Goal: Information Seeking & Learning: Learn about a topic

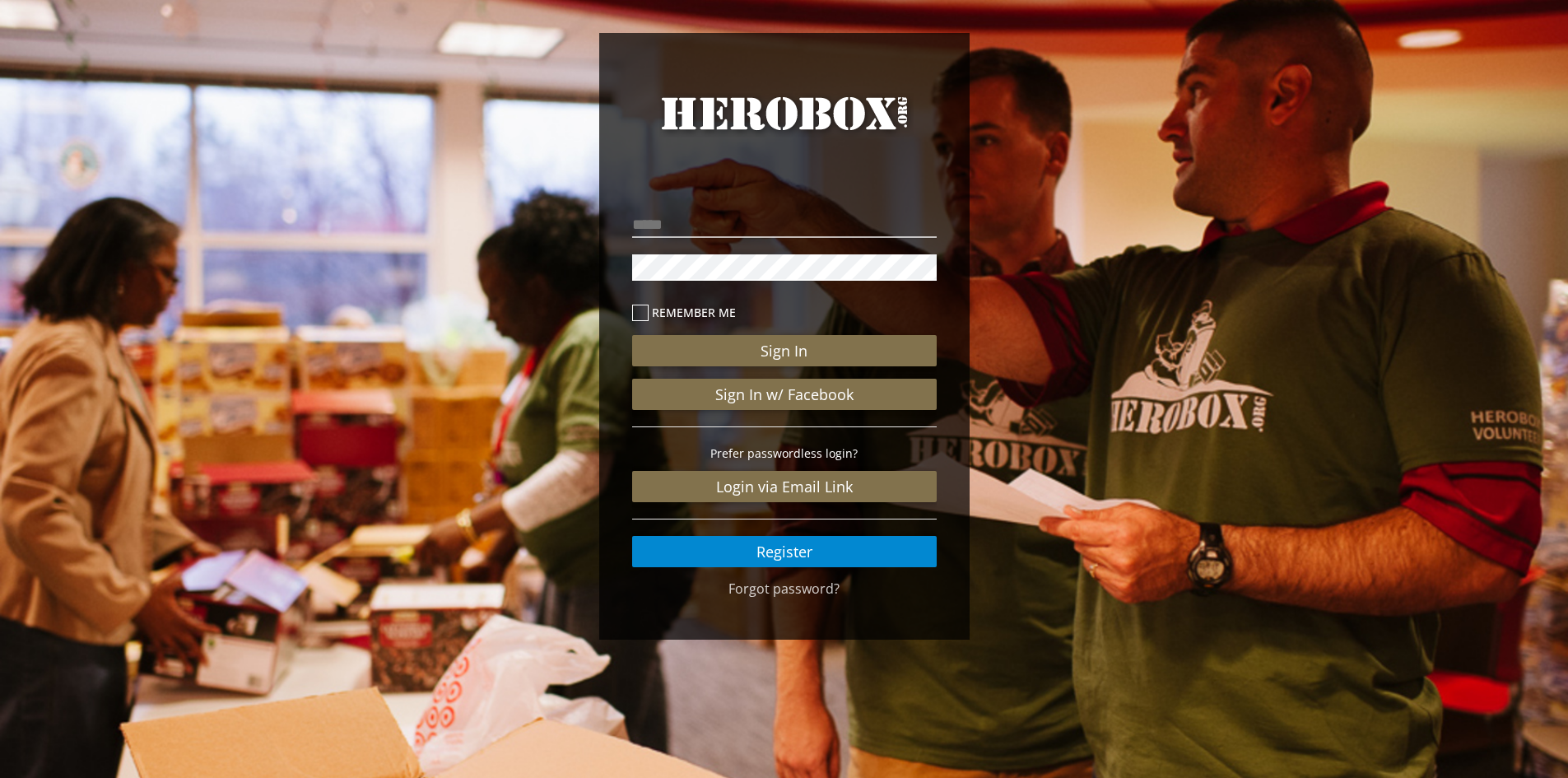
click at [736, 208] on div "Remember me Sign In Sign In w/ Facebook Prefer passwordless login? Login via Em…" at bounding box center [784, 381] width 330 height 397
click at [736, 225] on input "email" at bounding box center [784, 225] width 305 height 26
type input "**********"
click at [633, 335] on button "Sign In" at bounding box center [784, 350] width 305 height 31
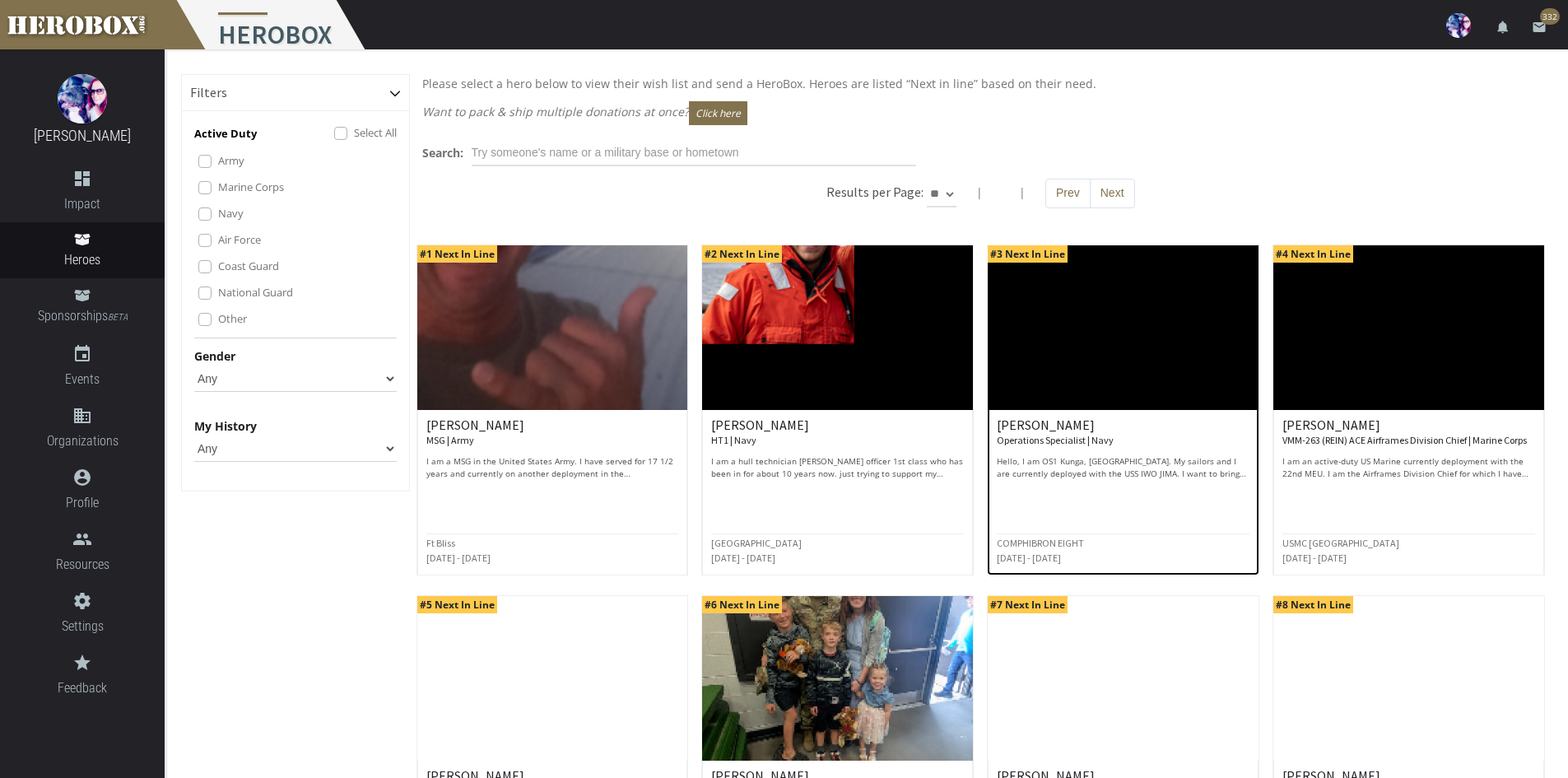
click at [1184, 470] on p "Hello, I am OS1 Kunga, [GEOGRAPHIC_DATA]. My sailors and I are currently deploy…" at bounding box center [1123, 468] width 253 height 25
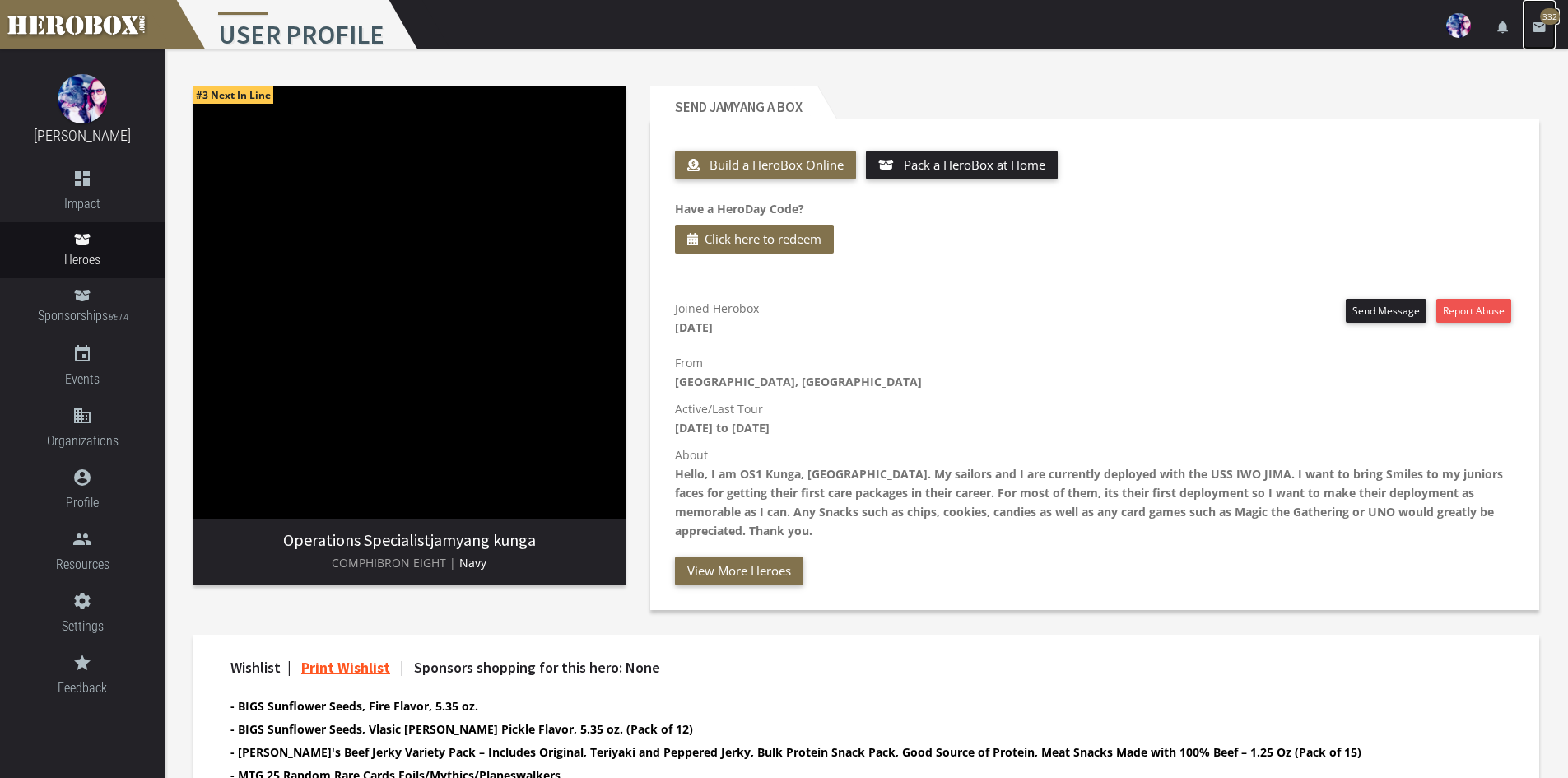
click at [1544, 29] on icon "email" at bounding box center [1539, 27] width 15 height 15
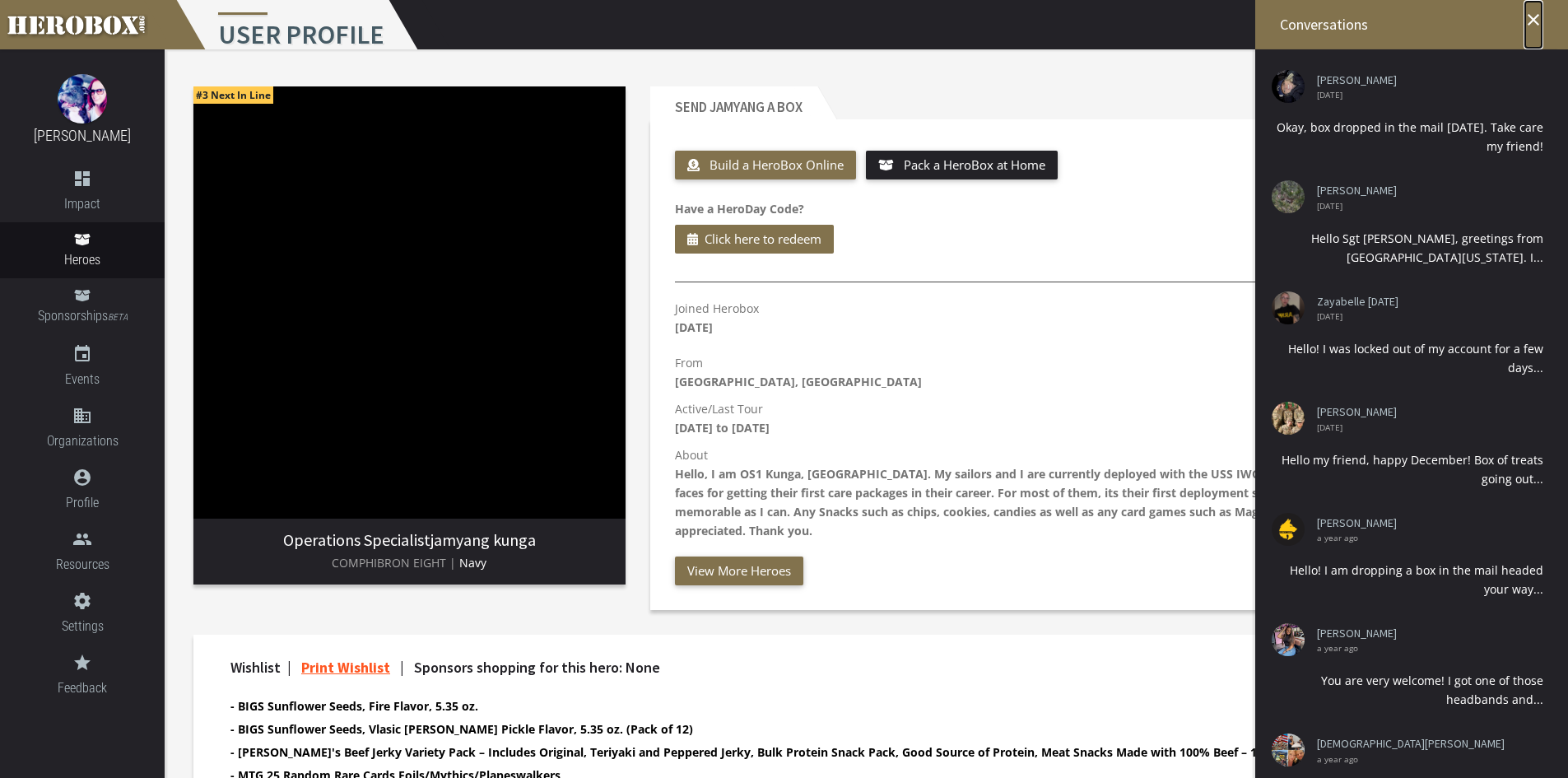
click at [1540, 24] on icon "close" at bounding box center [1534, 20] width 20 height 20
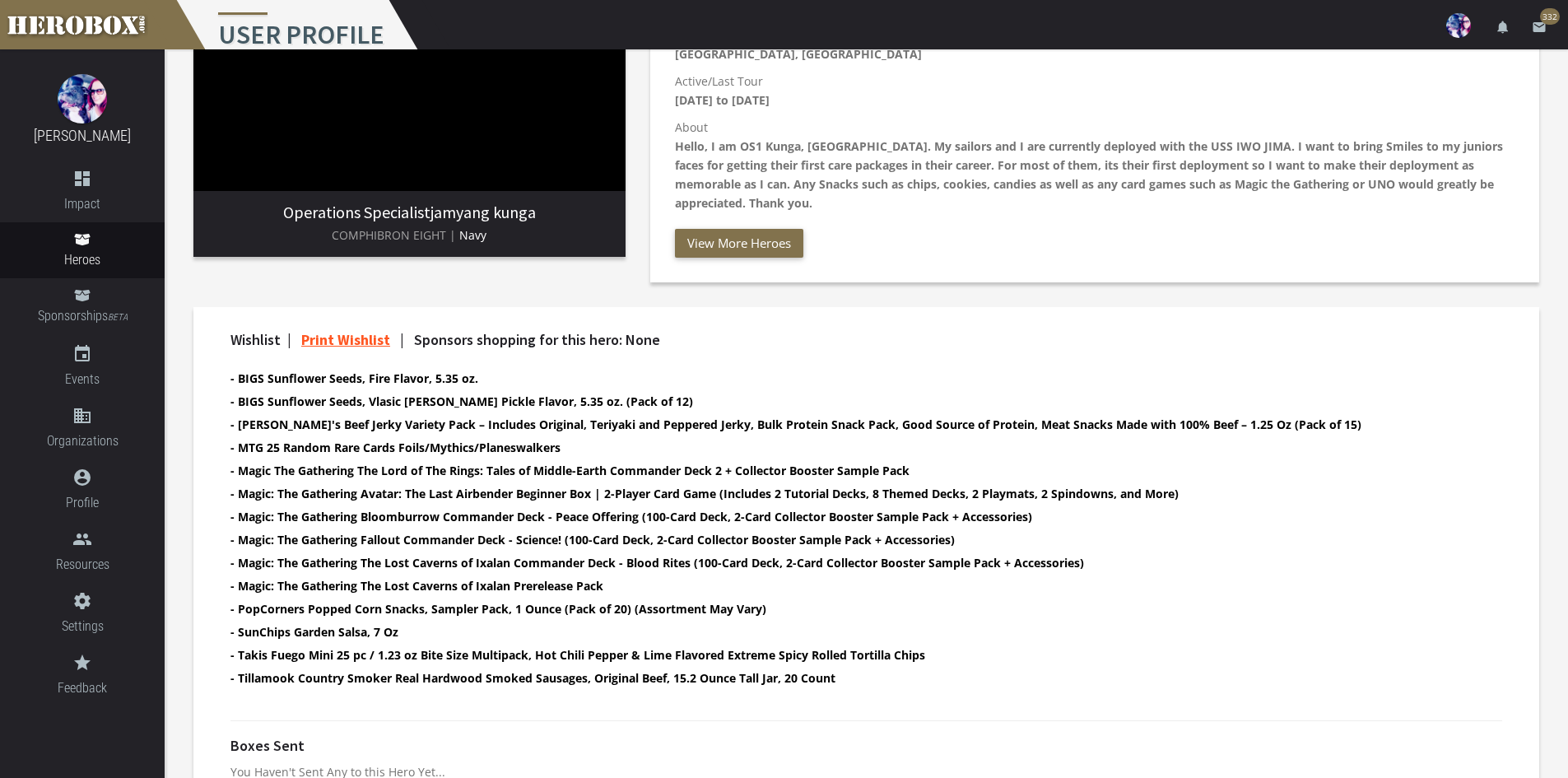
scroll to position [330, 0]
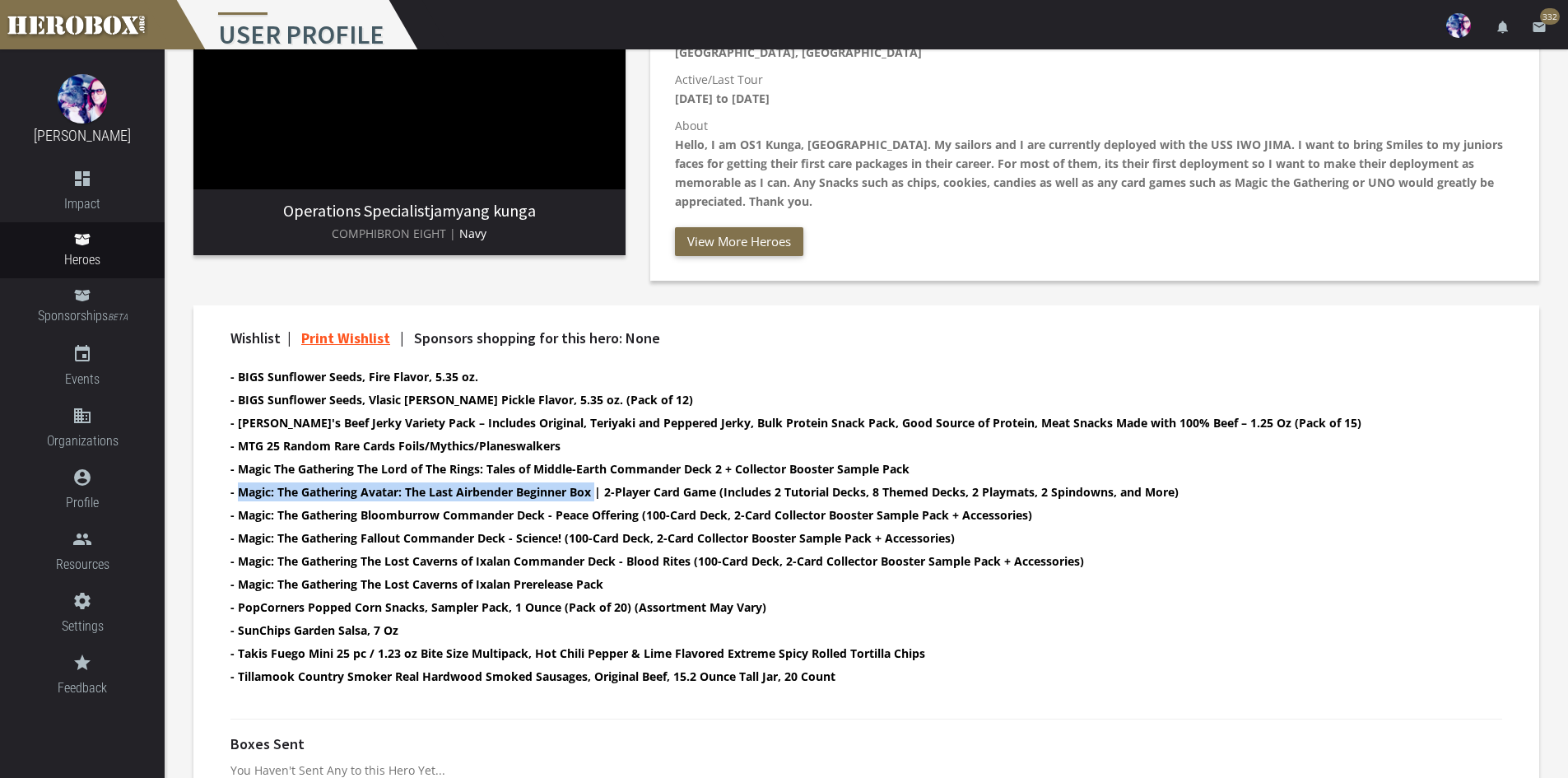
drag, startPoint x: 600, startPoint y: 493, endPoint x: 241, endPoint y: 485, distance: 359.1
click at [241, 485] on b "- Magic: The Gathering Avatar: The Last Airbender Beginner Box | 2-Player Card …" at bounding box center [705, 492] width 948 height 16
copy b "Magic: The Gathering Avatar: The Last Airbender Beginner Box"
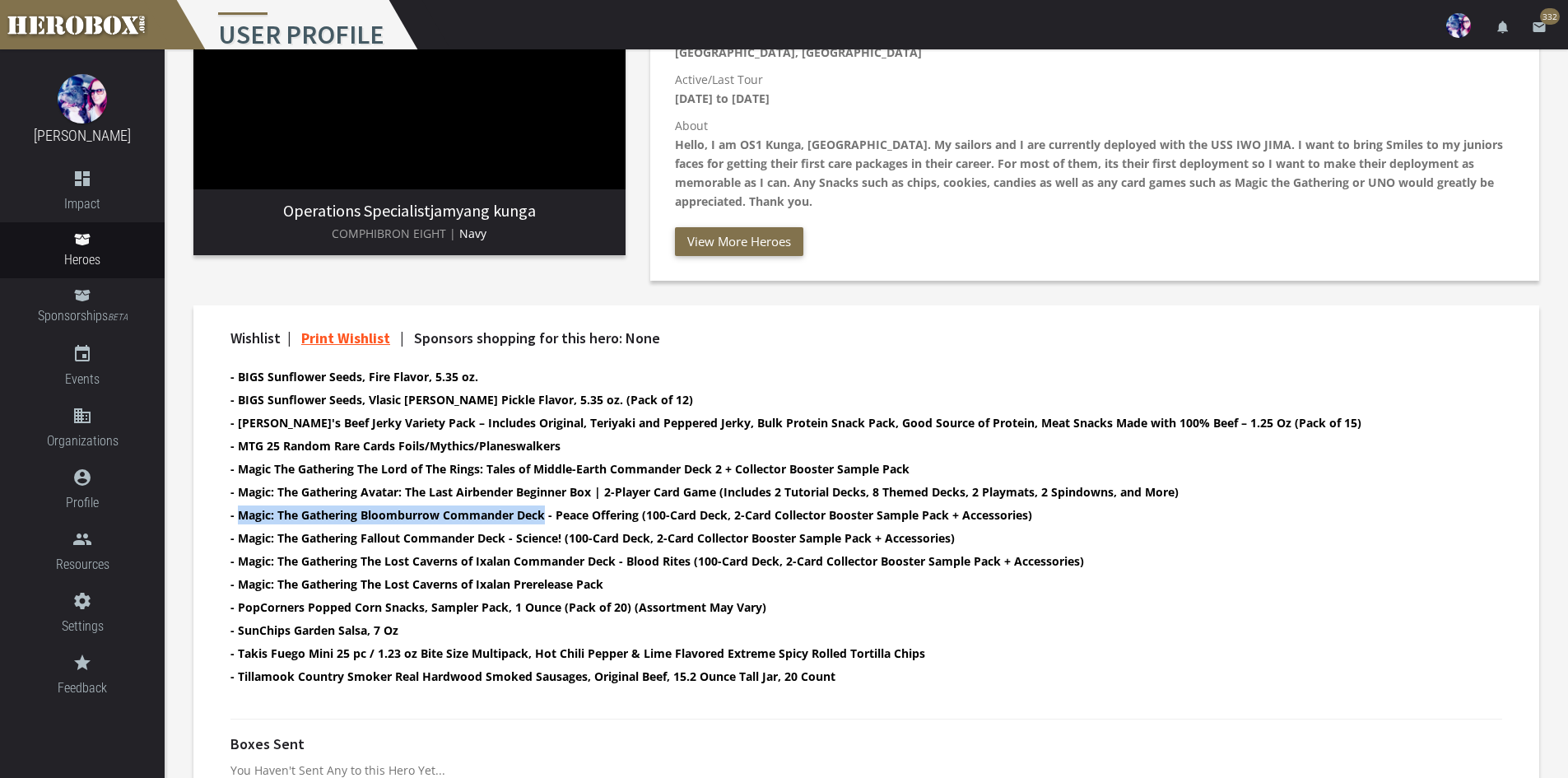
drag, startPoint x: 545, startPoint y: 516, endPoint x: 241, endPoint y: 516, distance: 304.0
click at [240, 516] on b "- Magic: The Gathering Bloomburrow Commander Deck - Peace Offering (100-Card De…" at bounding box center [632, 515] width 801 height 16
copy b "Magic: The Gathering Bloomburrow Commander Deck"
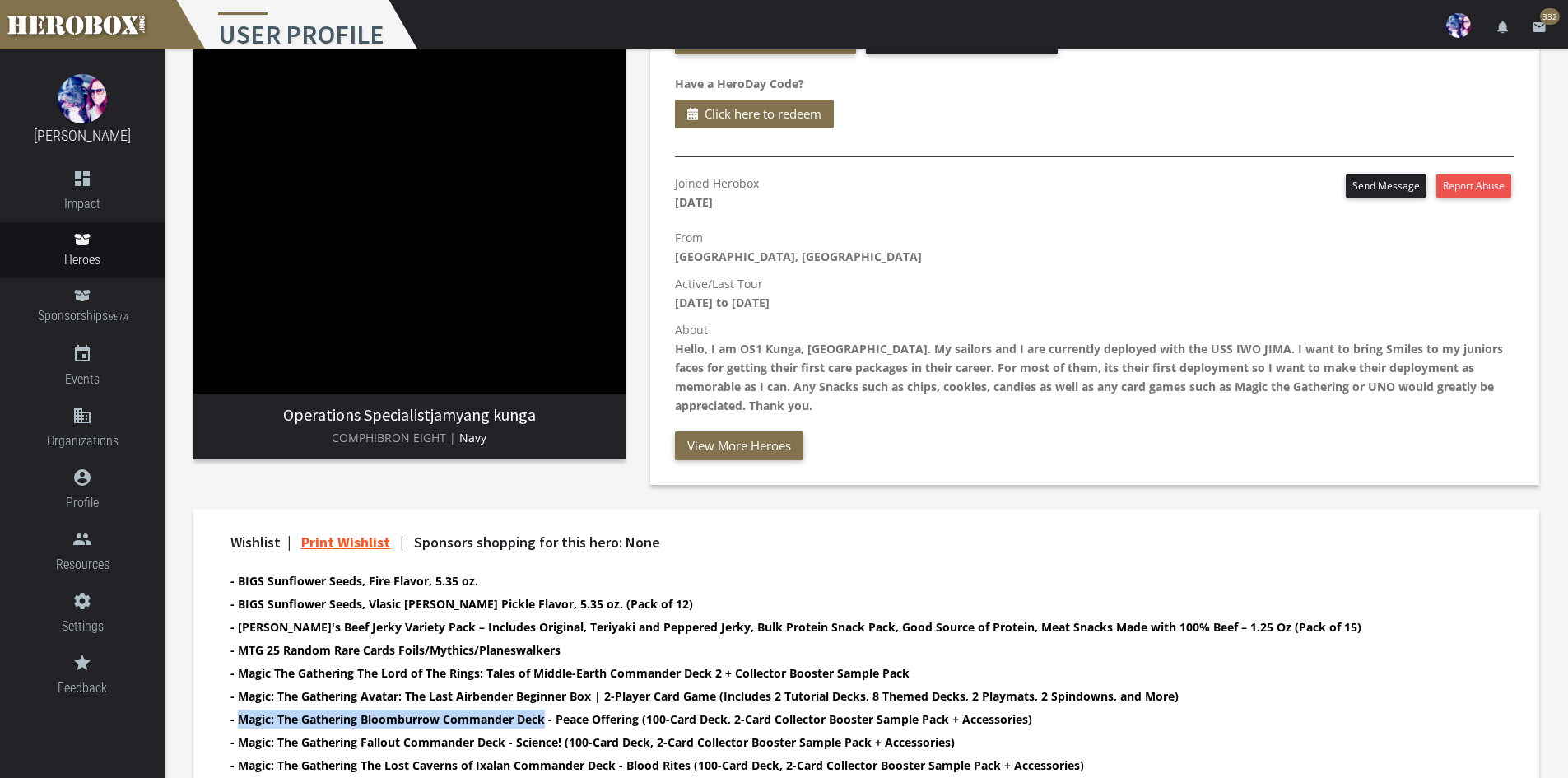
scroll to position [39, 0]
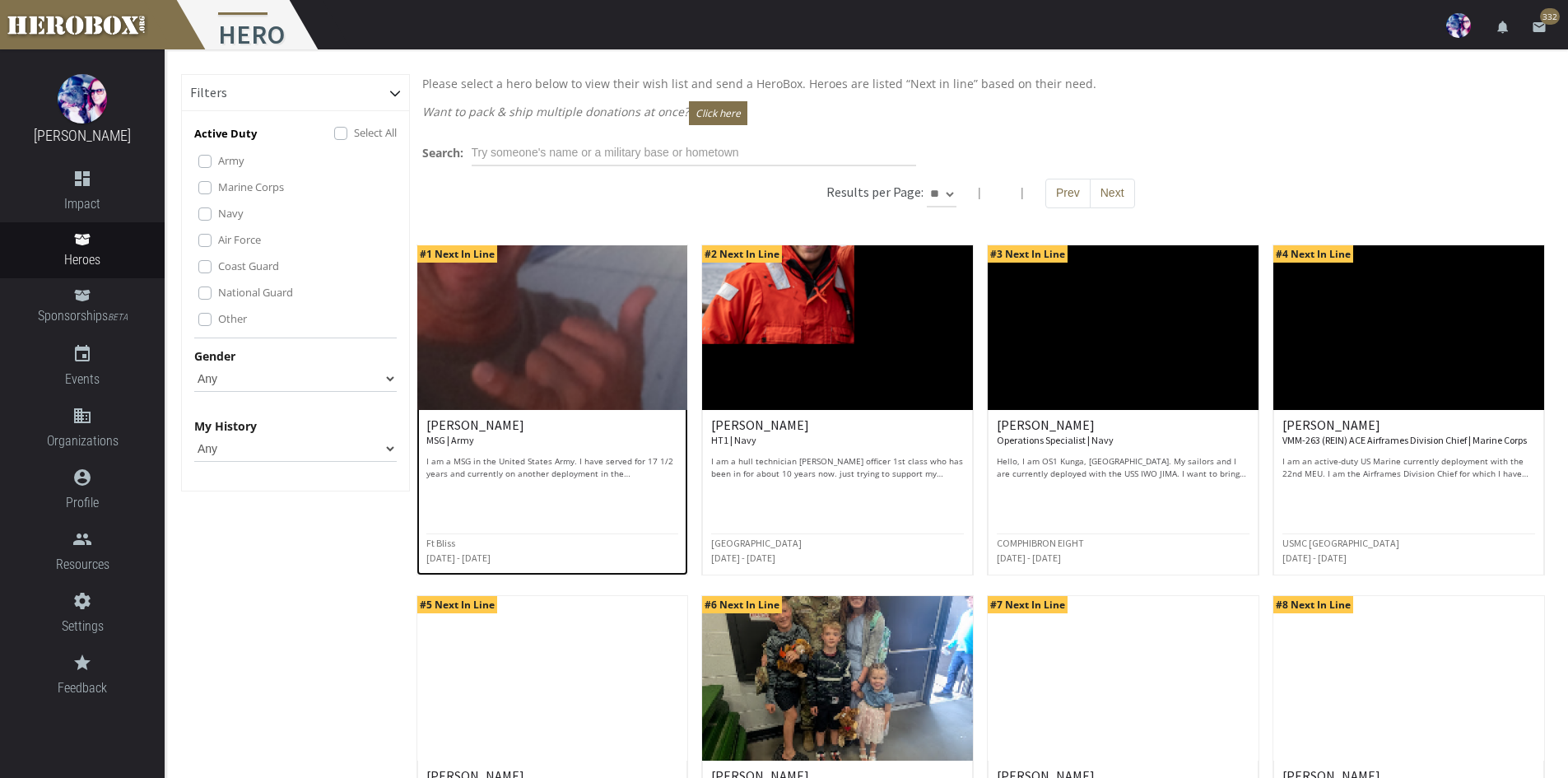
click at [578, 465] on p "I am a MSG in the United States Army. I have served for 17 1/2 years and curren…" at bounding box center [553, 468] width 253 height 25
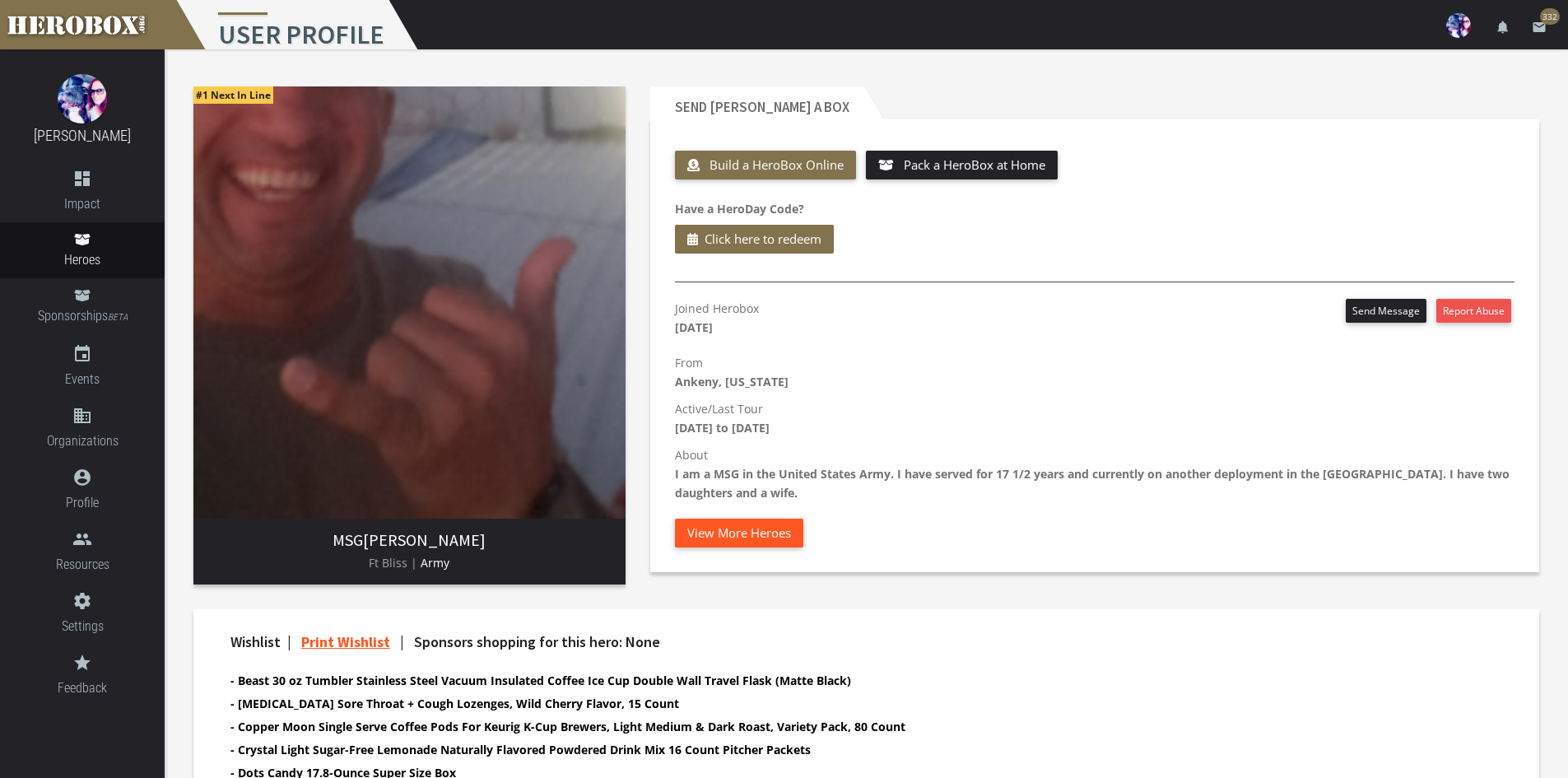
drag, startPoint x: 734, startPoint y: 530, endPoint x: 750, endPoint y: 530, distance: 16.0
click at [736, 531] on button "View More Heroes" at bounding box center [739, 533] width 129 height 29
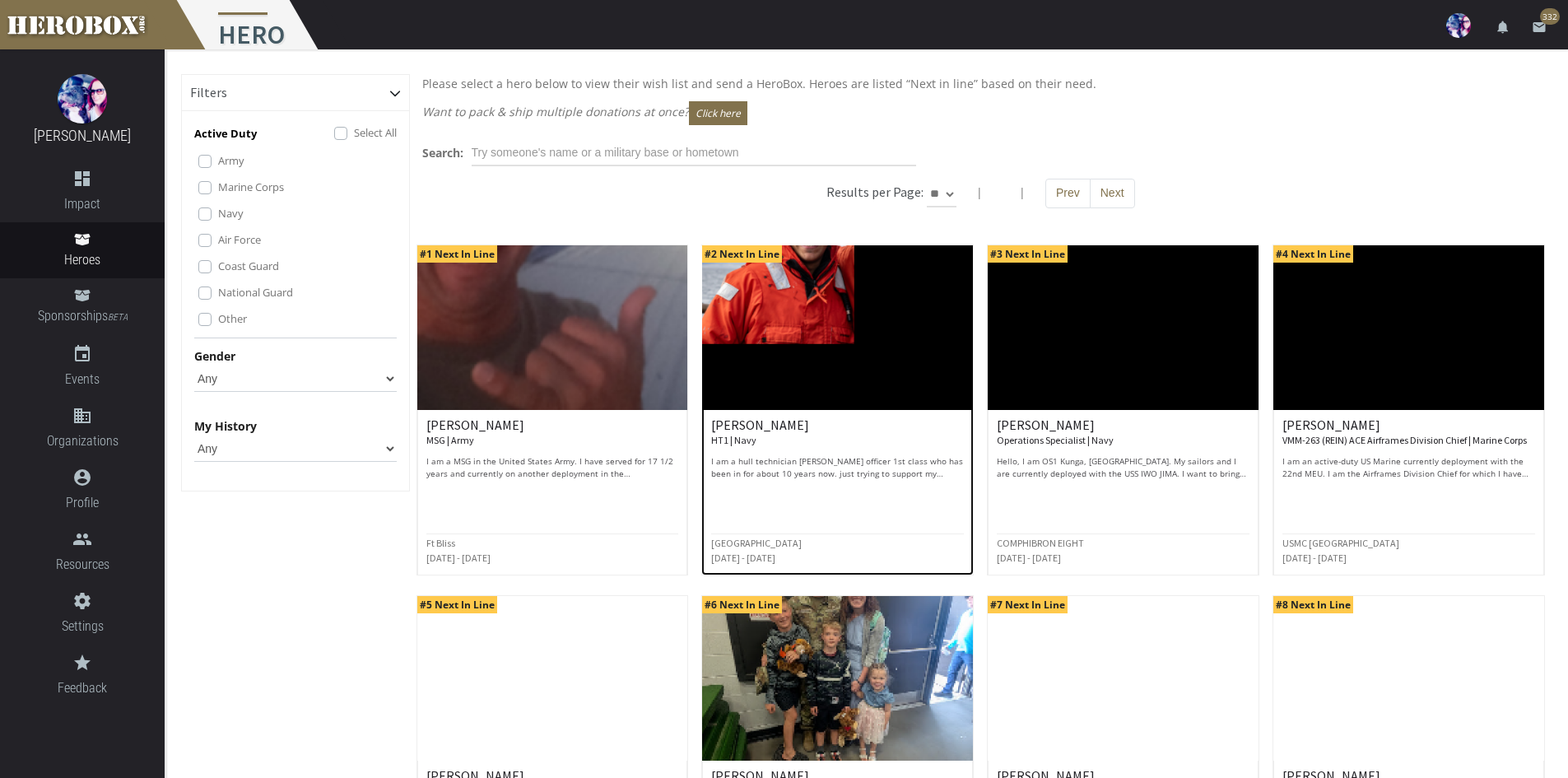
click at [857, 466] on p "I am a hull technician [PERSON_NAME] officer 1st class who has been in for abou…" at bounding box center [837, 468] width 253 height 25
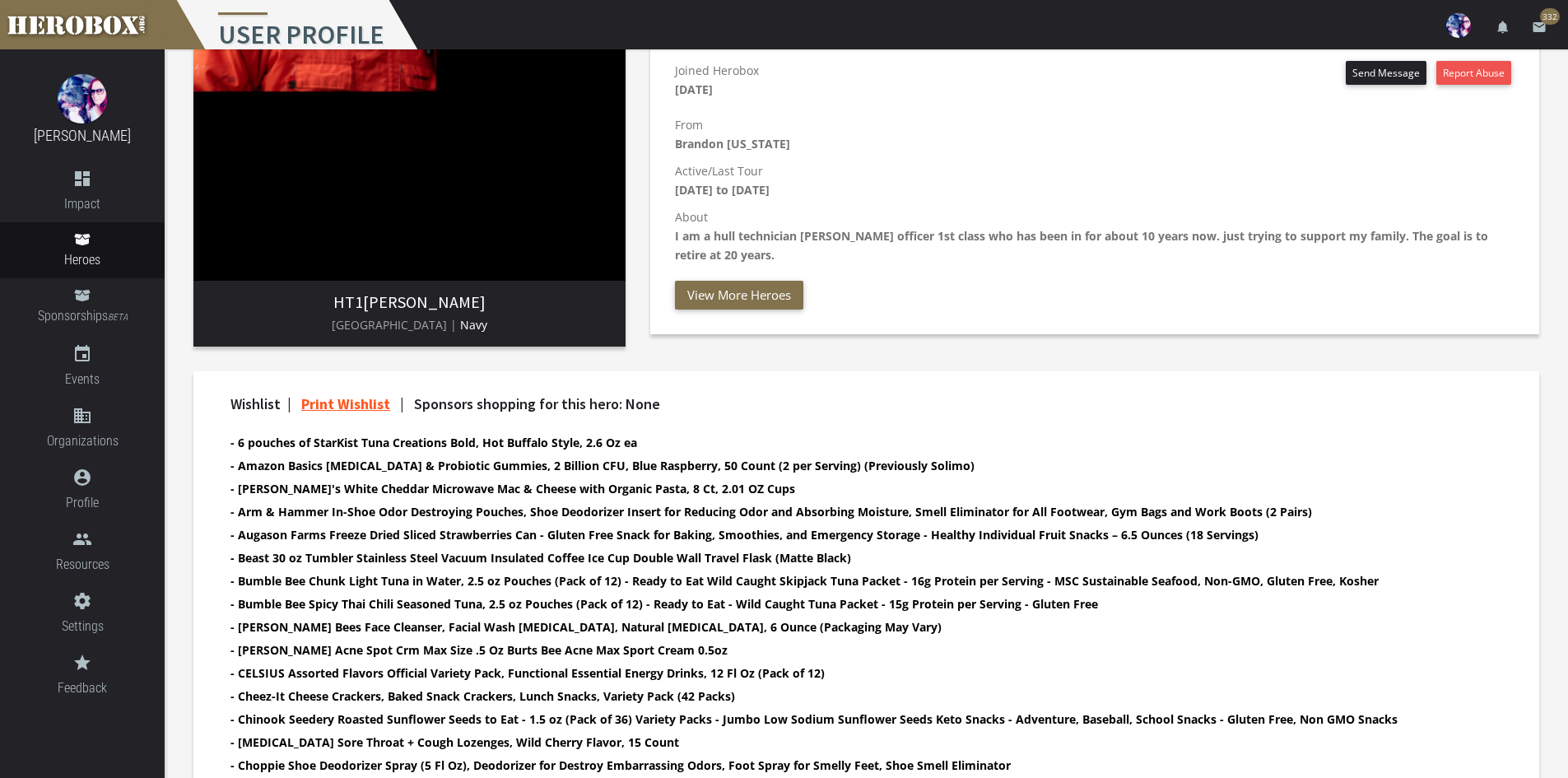
scroll to position [82, 0]
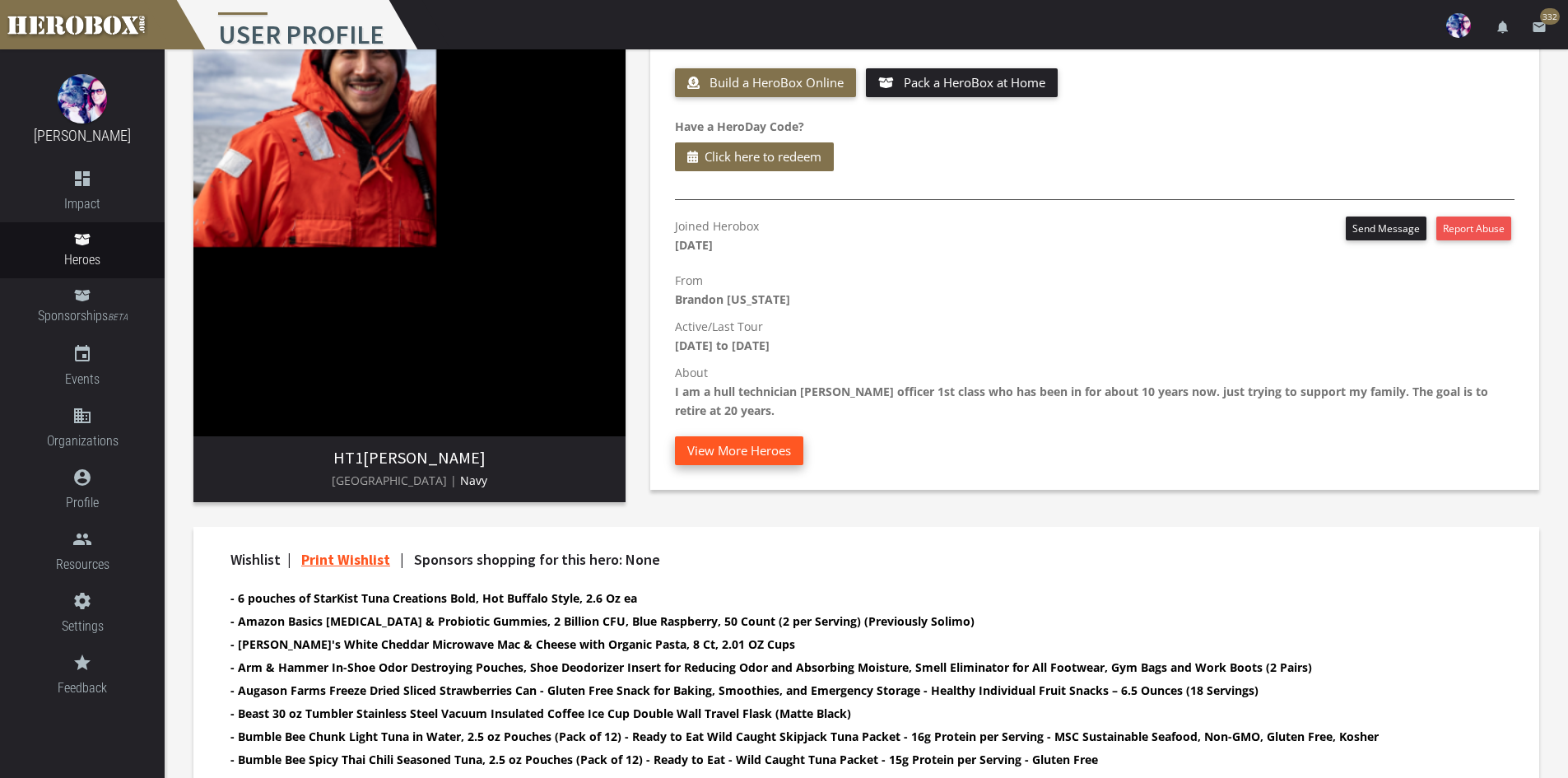
click at [739, 446] on button "View More Heroes" at bounding box center [739, 451] width 129 height 29
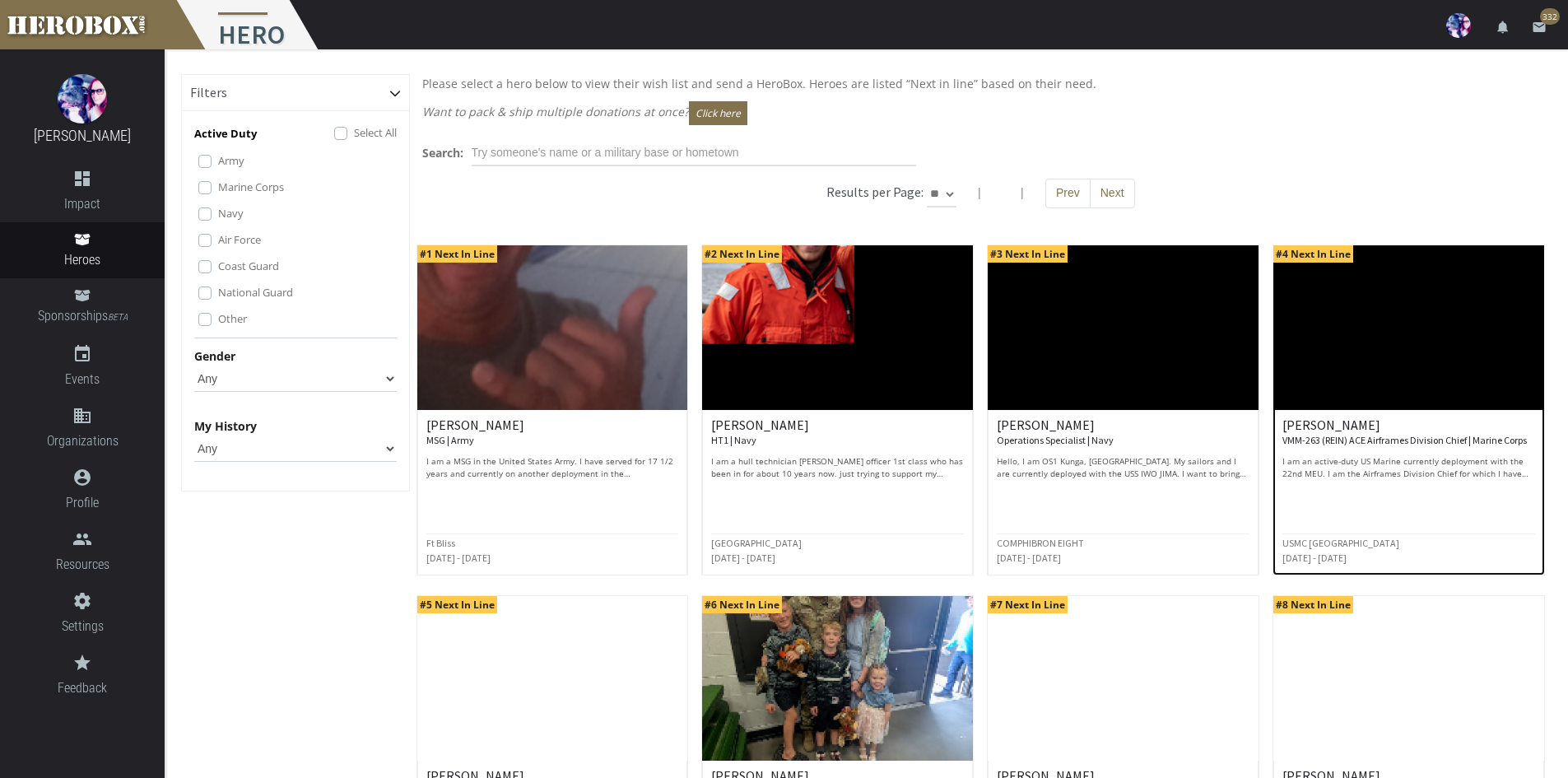
click at [1326, 451] on div "[PERSON_NAME] VMM-263 (REIN) ACE Airframes Division Chief | Marine Corps I am a…" at bounding box center [1408, 449] width 253 height 62
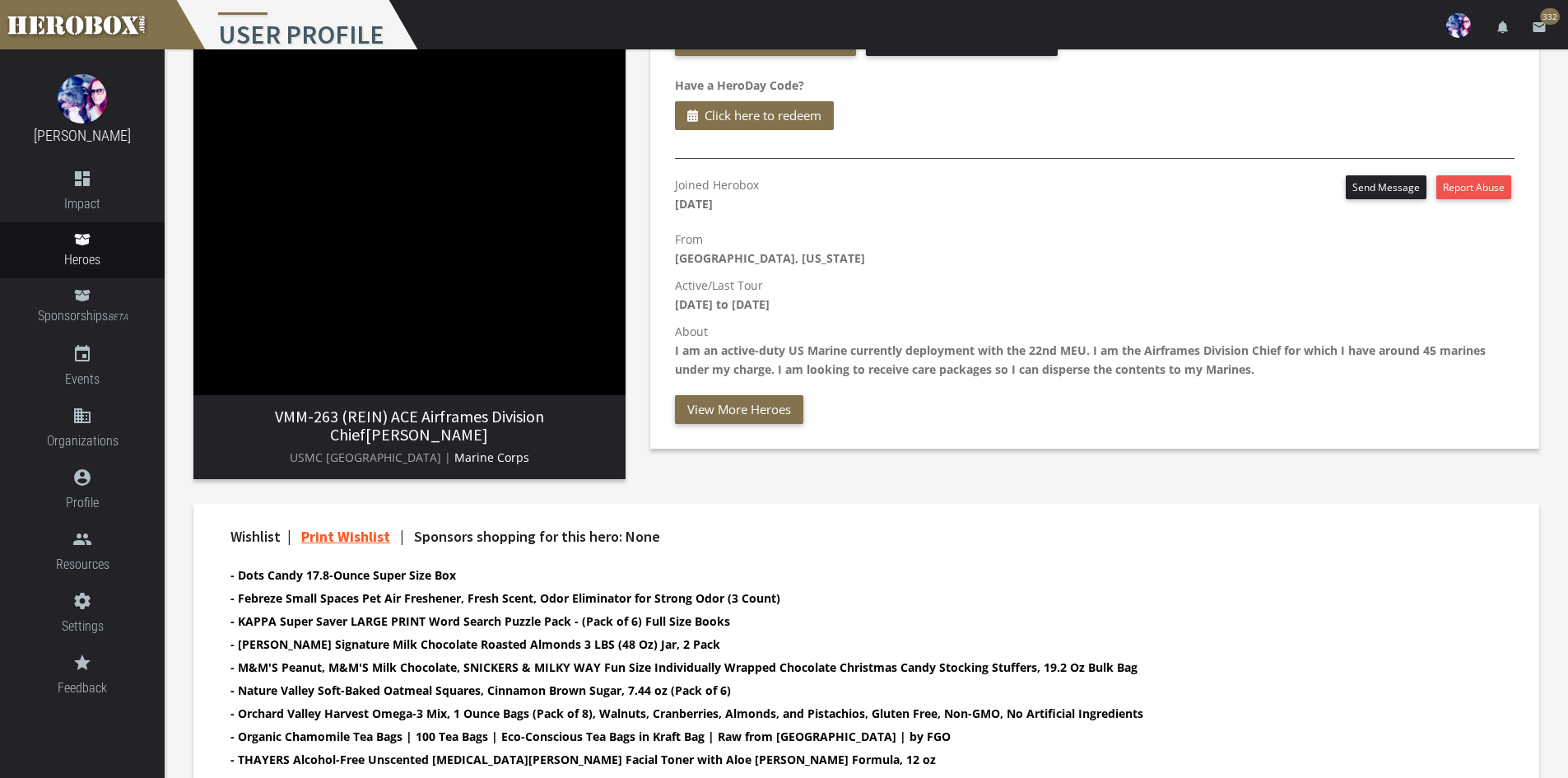
scroll to position [269, 0]
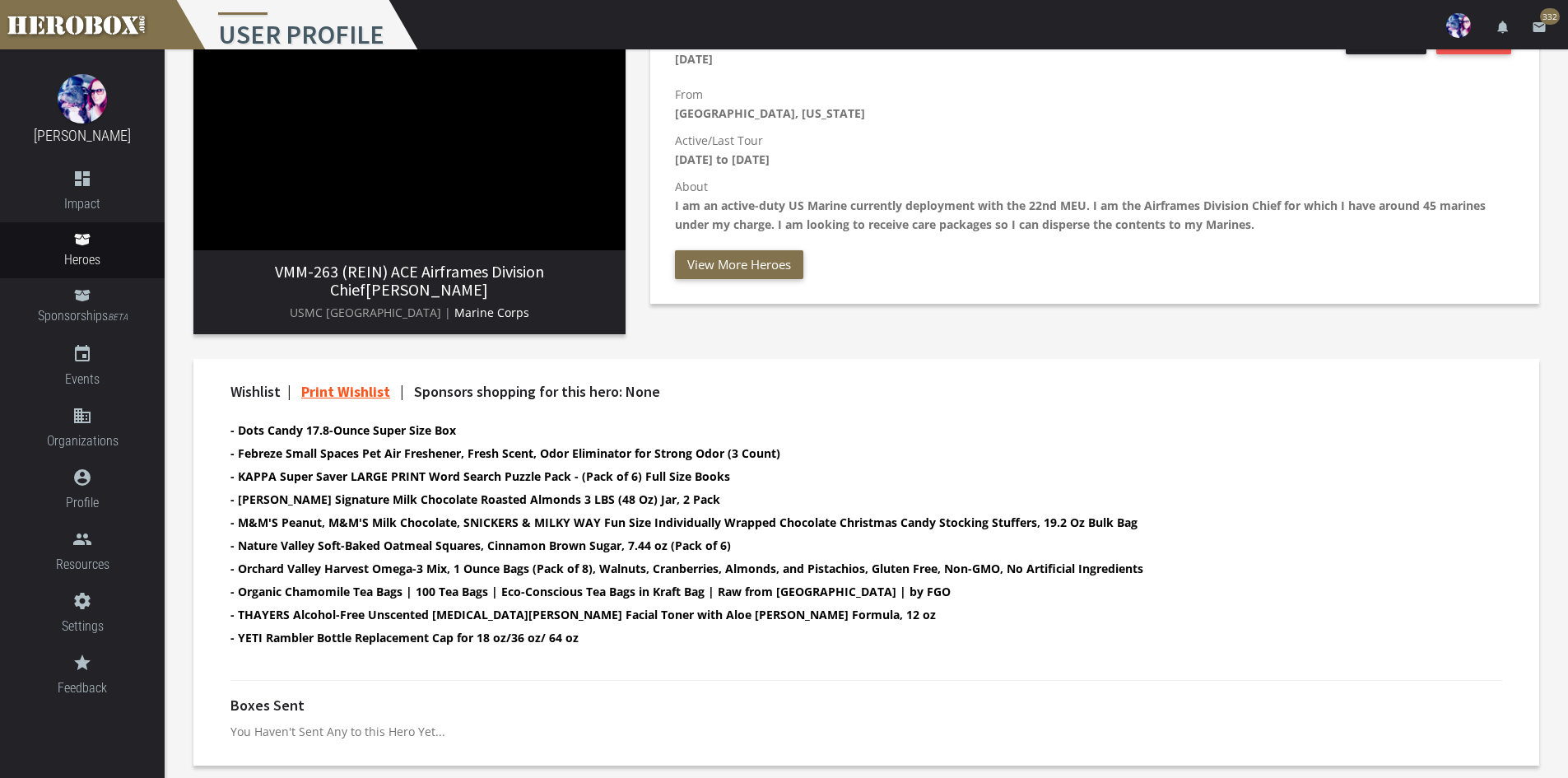
click at [348, 269] on span "VMM-263 (REIN) ACE Airframes Division Chief" at bounding box center [409, 280] width 269 height 39
drag, startPoint x: 339, startPoint y: 271, endPoint x: 441, endPoint y: 294, distance: 104.6
click at [441, 294] on h3 "VMM-263 (REIN) ACE Airframes Division Chief [PERSON_NAME]" at bounding box center [410, 281] width 406 height 36
copy h3 "ACE Airframes Division Chief [PERSON_NAME]"
